Goal: Find specific page/section: Find specific page/section

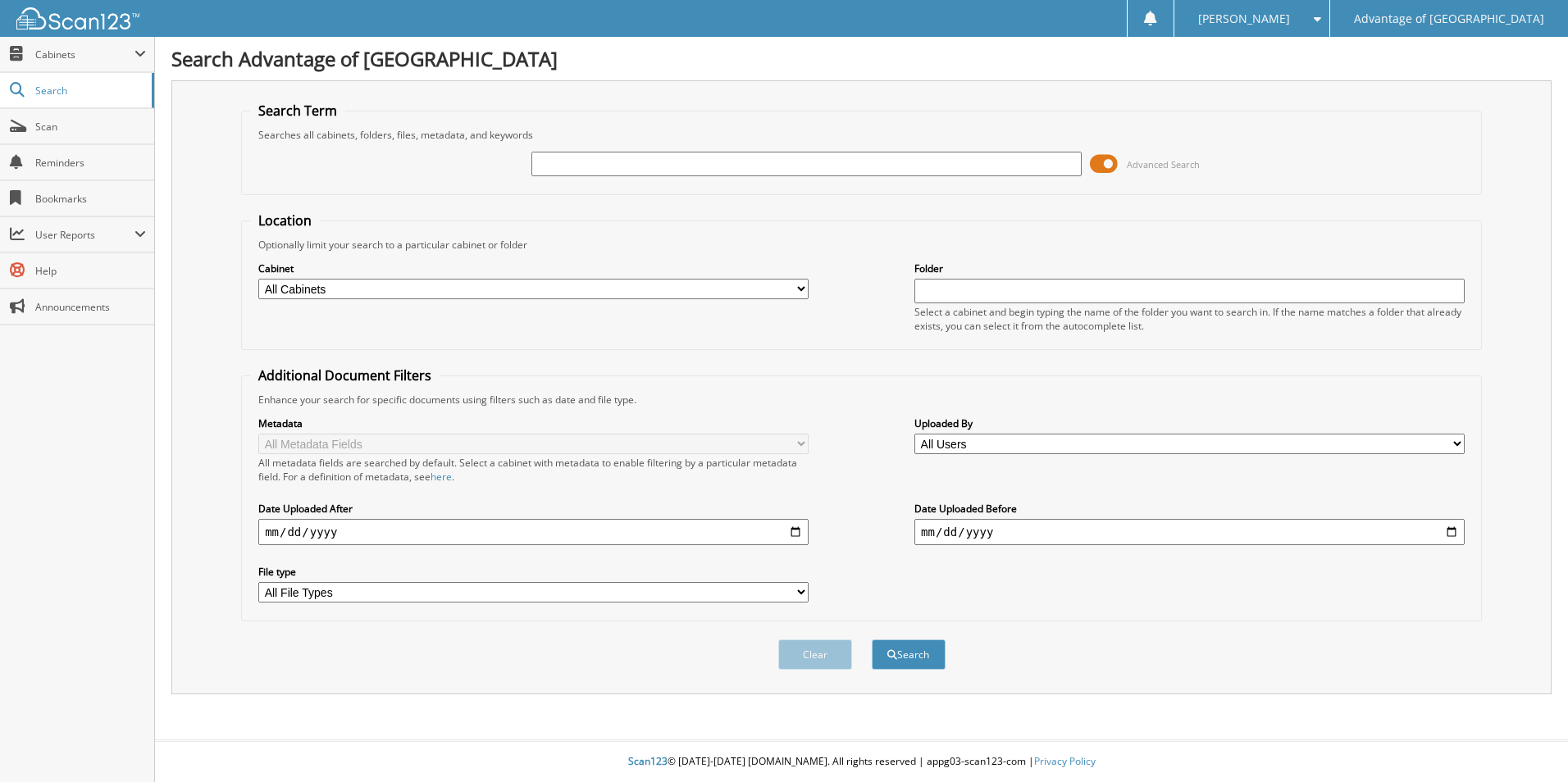
click at [1109, 166] on span at bounding box center [1104, 164] width 28 height 25
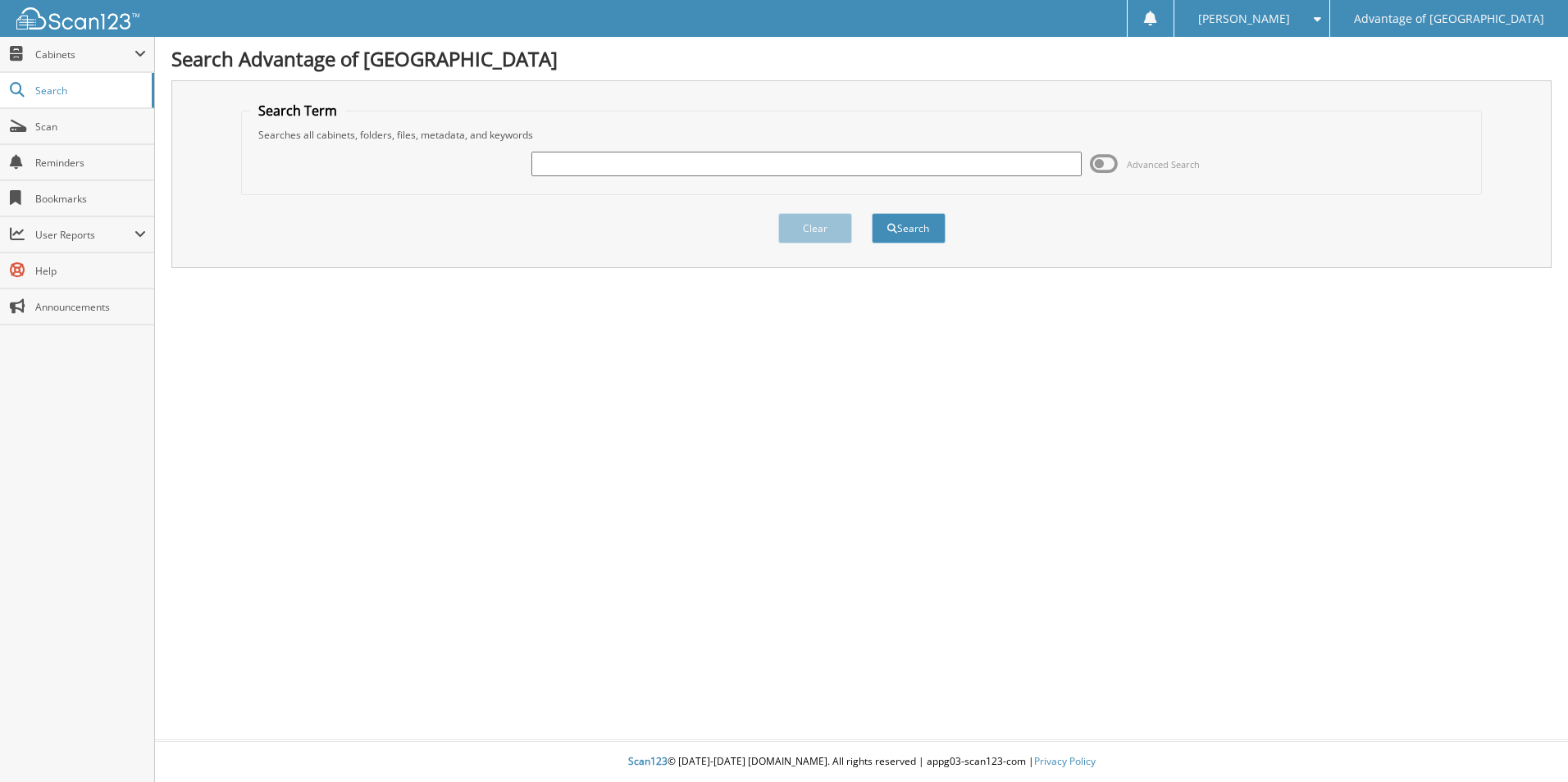
click at [794, 156] on input "text" at bounding box center [807, 164] width 550 height 25
type input "45514"
click at [904, 225] on button "Search" at bounding box center [908, 228] width 74 height 30
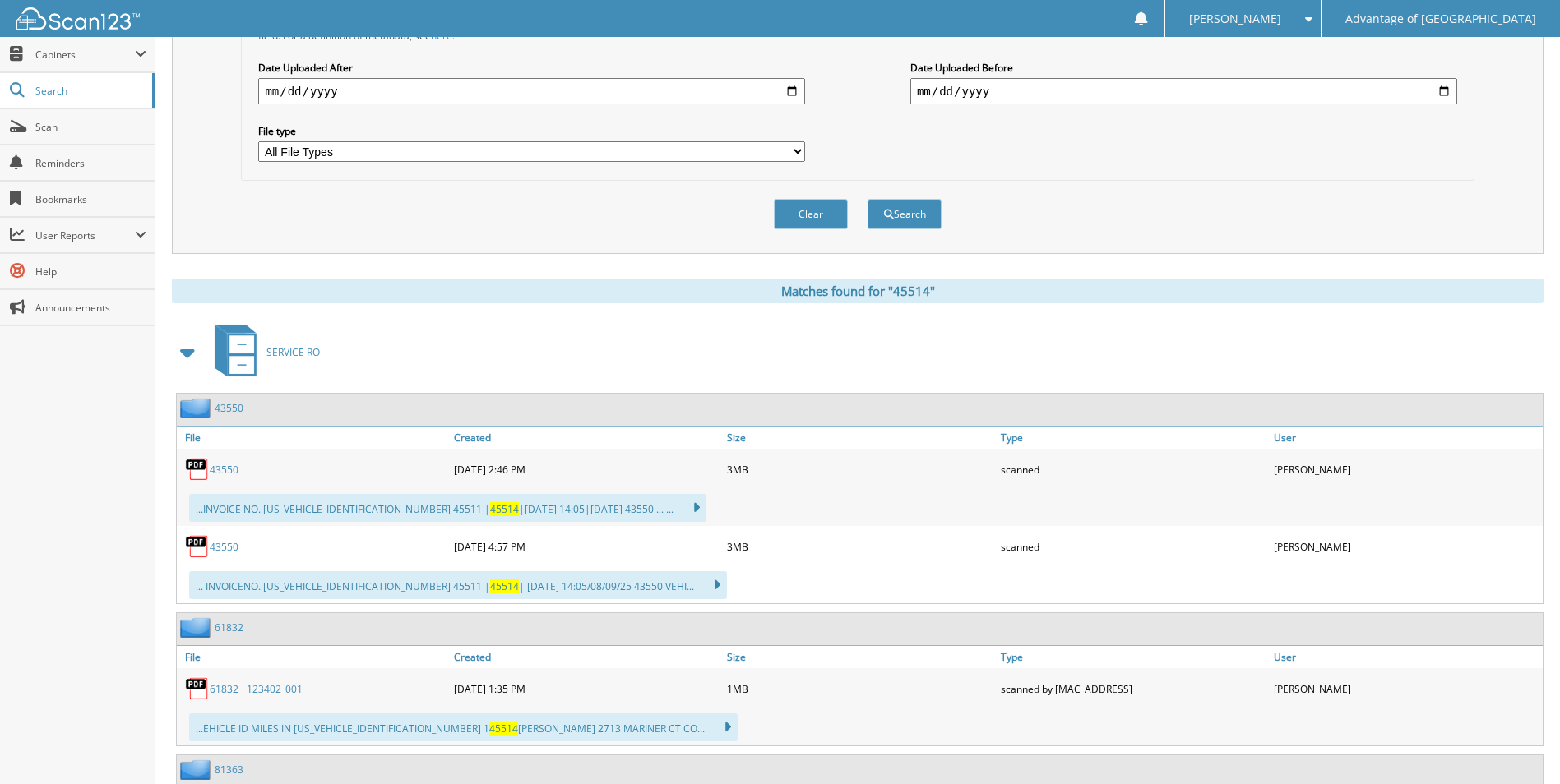
scroll to position [400, 0]
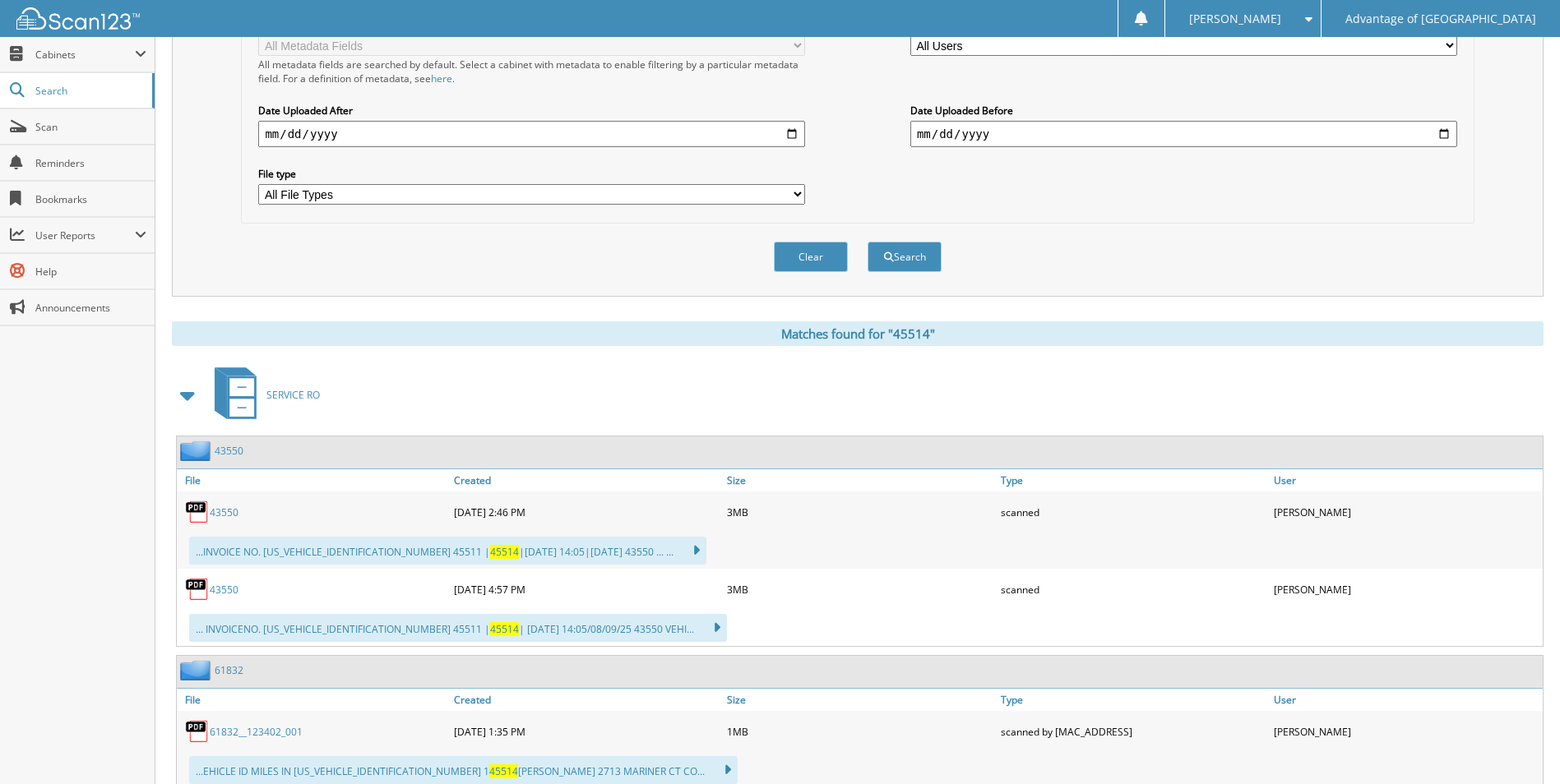
click at [198, 505] on img at bounding box center [197, 512] width 25 height 25
click at [211, 513] on link "43550" at bounding box center [224, 513] width 29 height 14
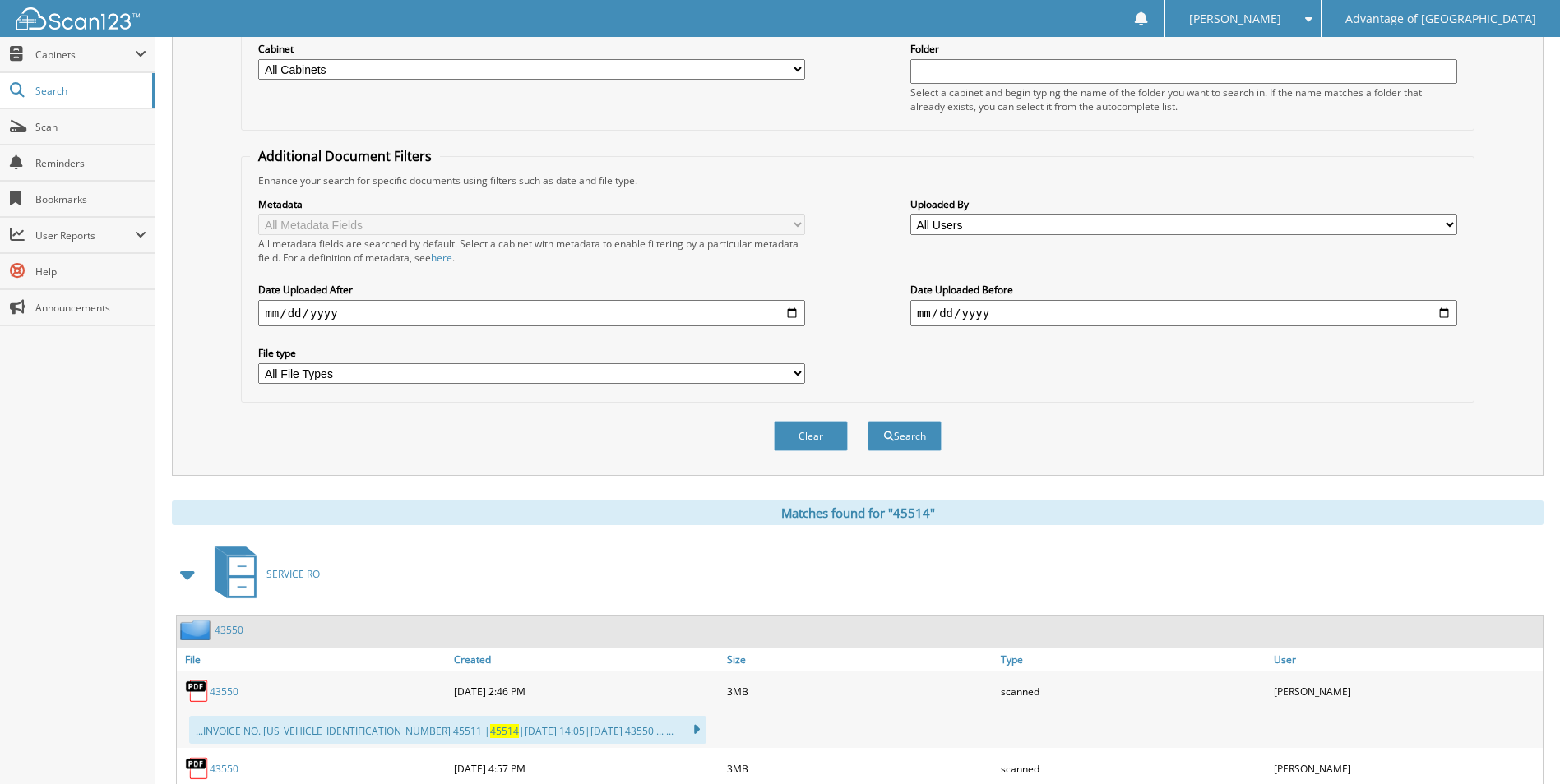
scroll to position [0, 0]
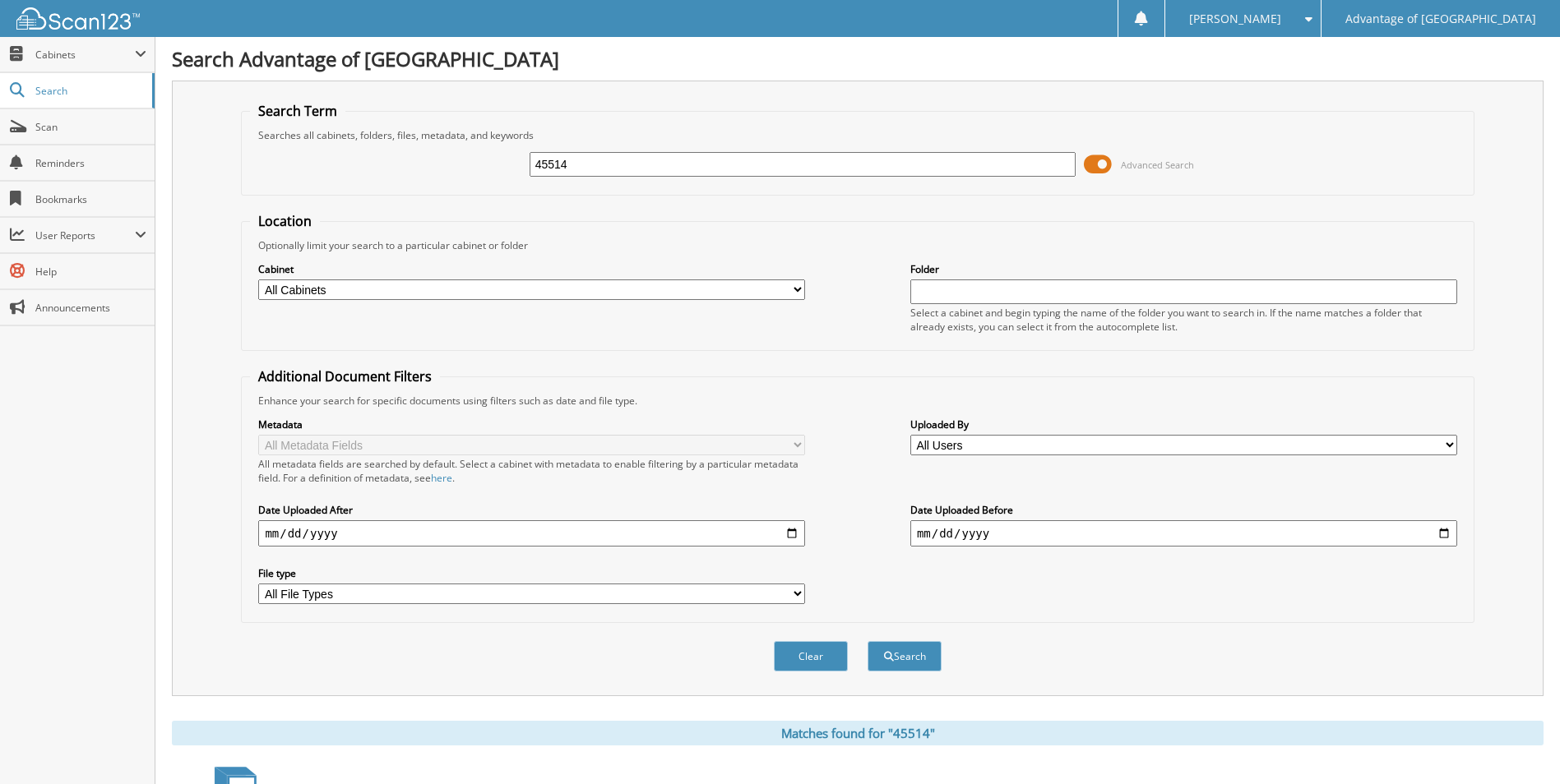
click at [379, 286] on select "All Cabinets PARTS SERVICE RO Needs Filing" at bounding box center [531, 289] width 547 height 20
select select "16406"
click at [258, 279] on select "All Cabinets PARTS SERVICE RO Needs Filing" at bounding box center [531, 289] width 547 height 20
click at [88, 57] on span "Cabinets" at bounding box center [85, 55] width 100 height 14
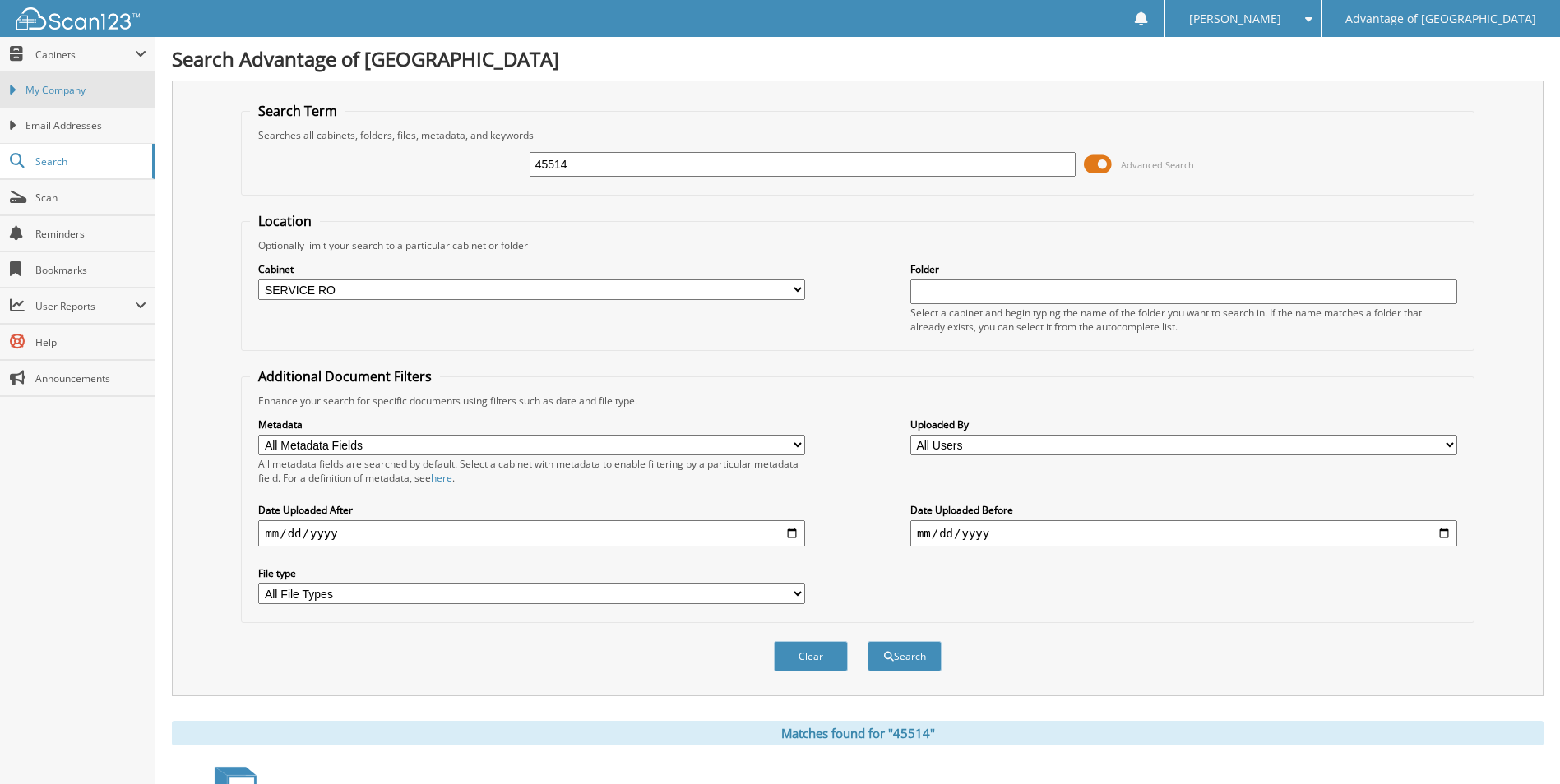
click at [80, 88] on span "My Company" at bounding box center [86, 90] width 121 height 15
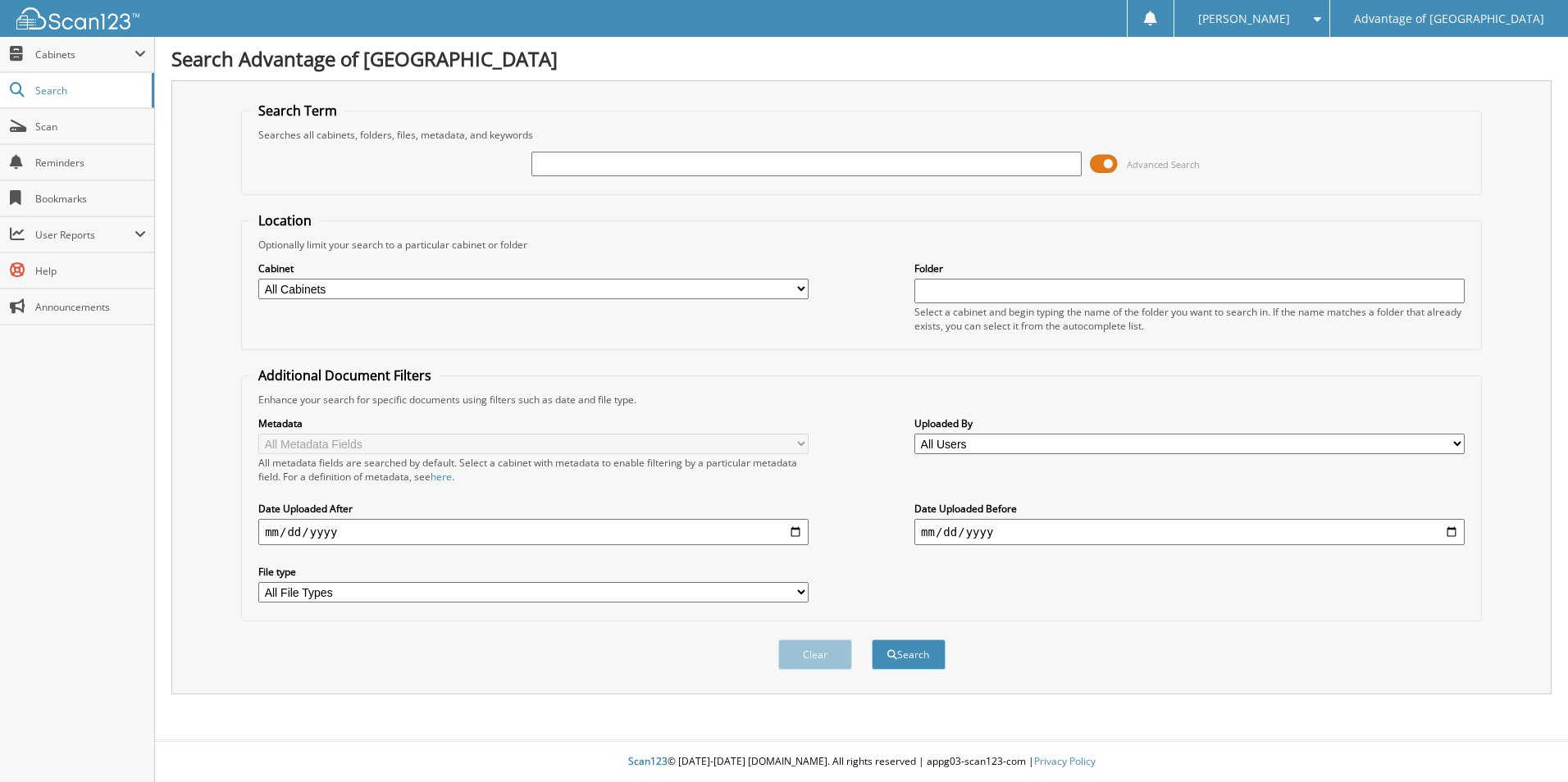
click at [600, 164] on input "text" at bounding box center [807, 164] width 550 height 25
type input "45514"
click at [445, 291] on select "All Cabinets PARTS SERVICE RO Needs Filing" at bounding box center [534, 288] width 550 height 20
select select "16406"
click at [258, 279] on select "All Cabinets PARTS SERVICE RO Needs Filing" at bounding box center [534, 288] width 550 height 20
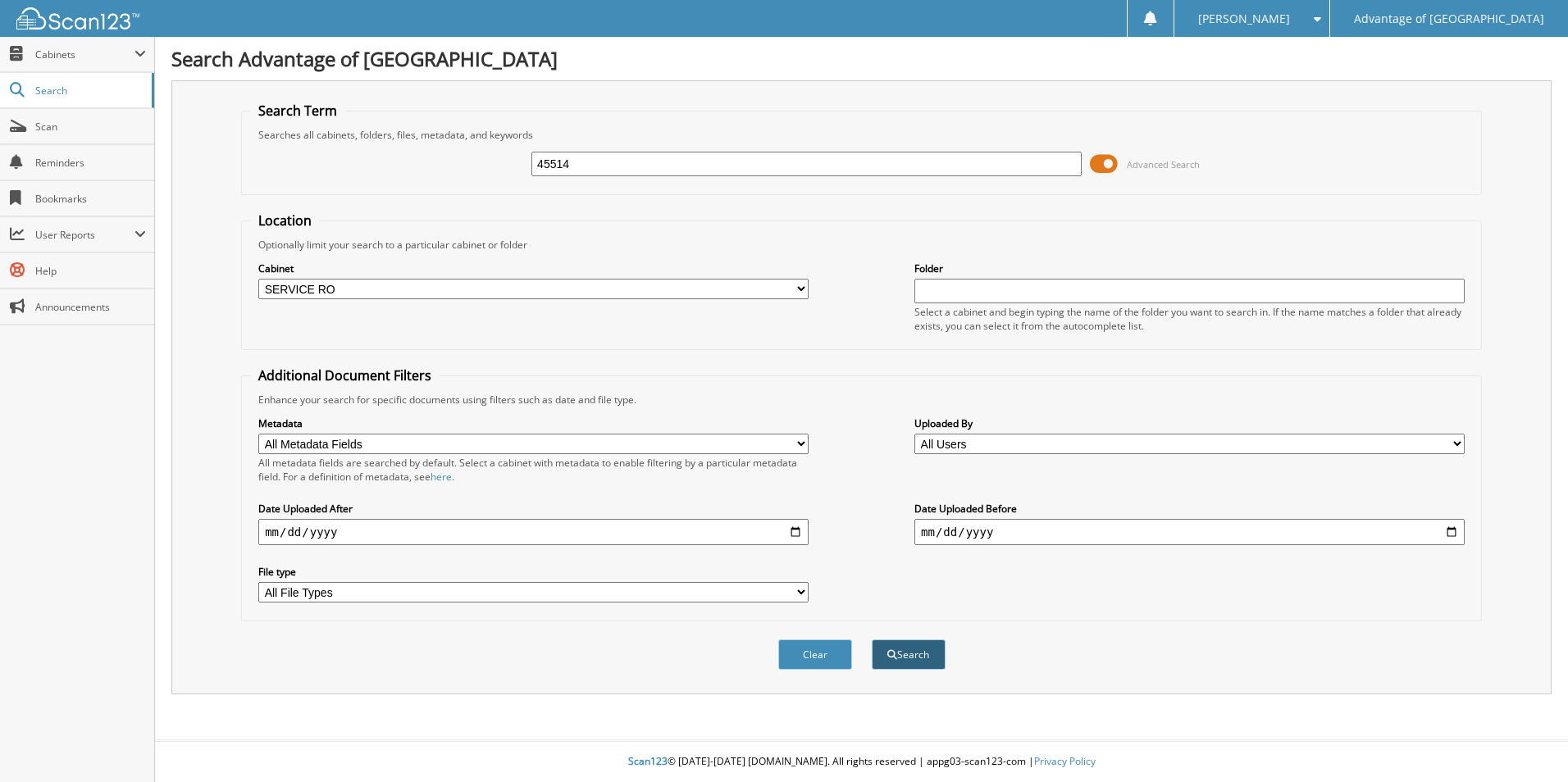
click at [918, 655] on button "Search" at bounding box center [908, 654] width 74 height 30
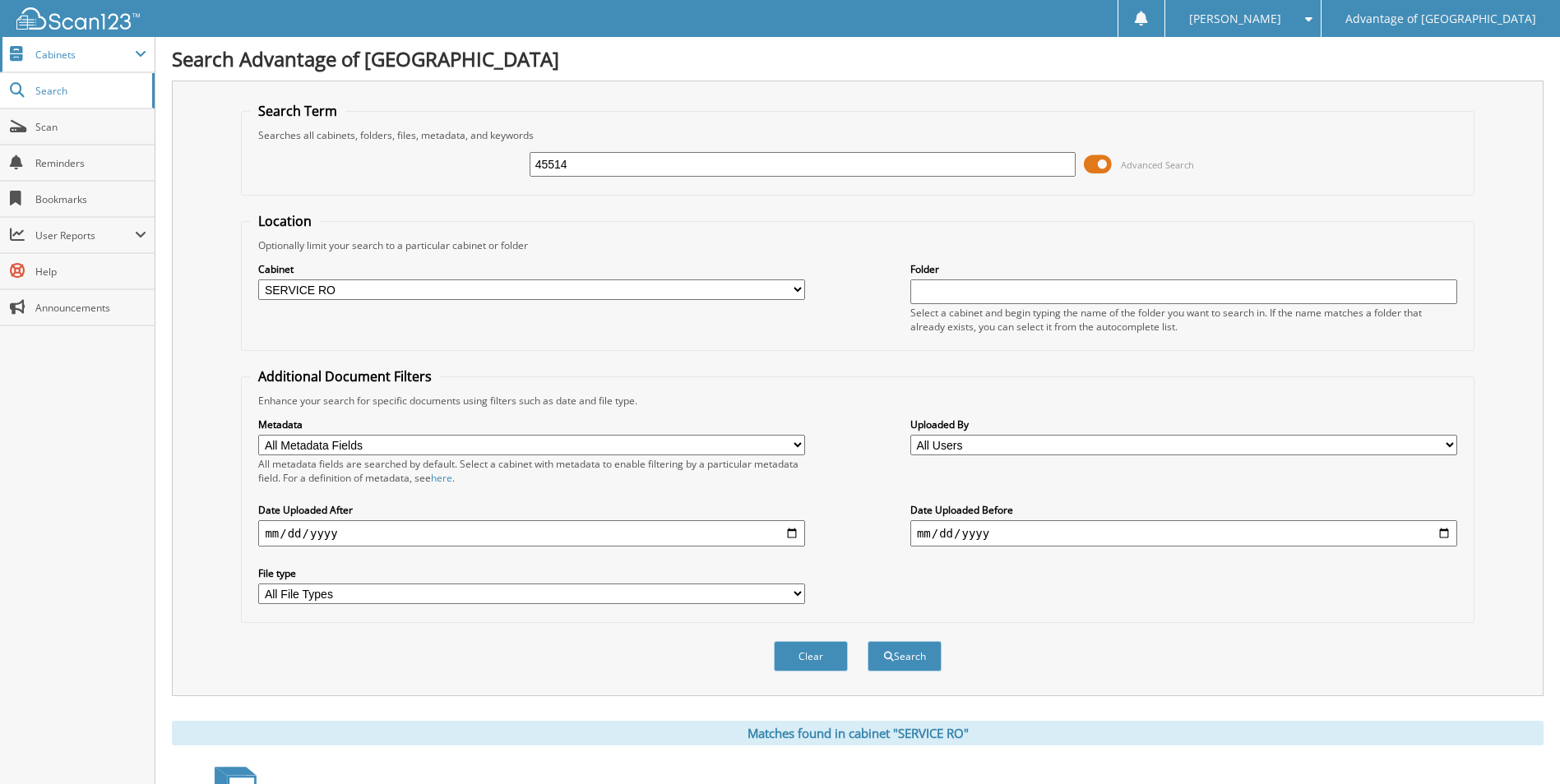
click at [66, 61] on span "Cabinets" at bounding box center [85, 55] width 100 height 14
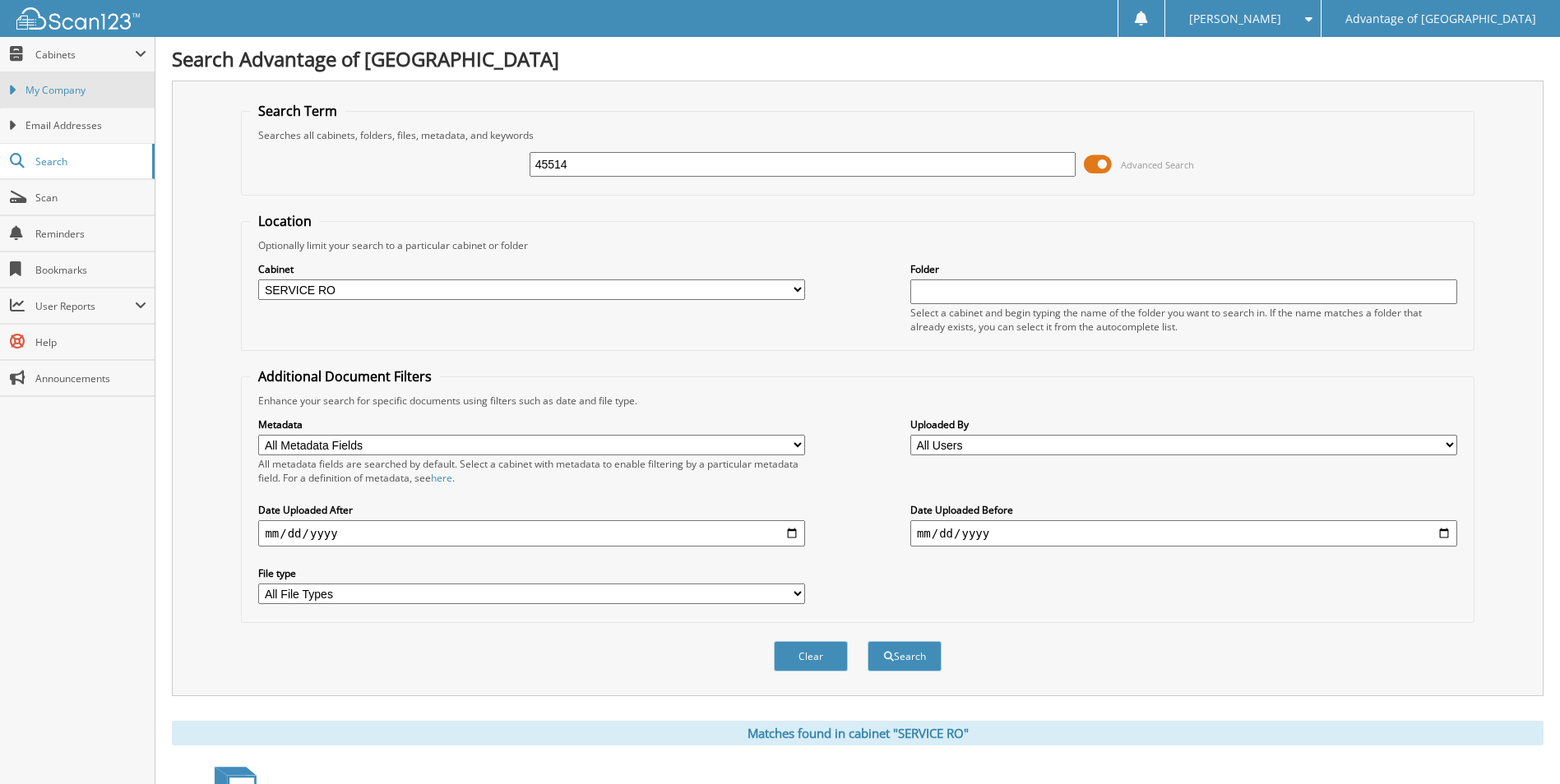
click at [66, 87] on span "My Company" at bounding box center [86, 90] width 121 height 15
